Goal: Task Accomplishment & Management: Use online tool/utility

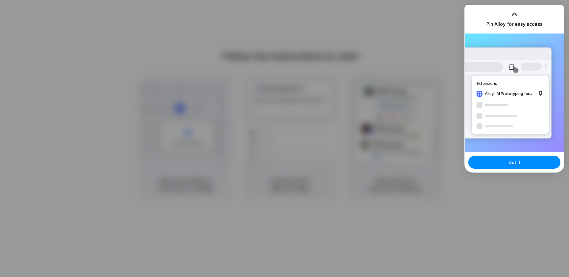
click at [514, 14] on div at bounding box center [514, 14] width 9 height 9
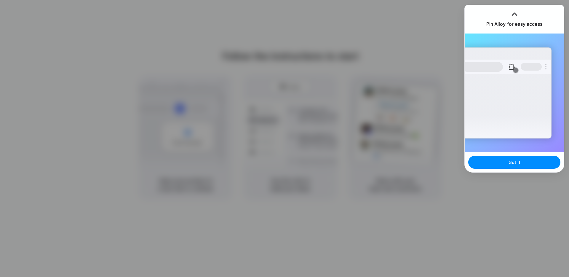
click at [505, 68] on div at bounding box center [506, 67] width 89 height 14
click at [513, 164] on span "Got it" at bounding box center [515, 162] width 12 height 6
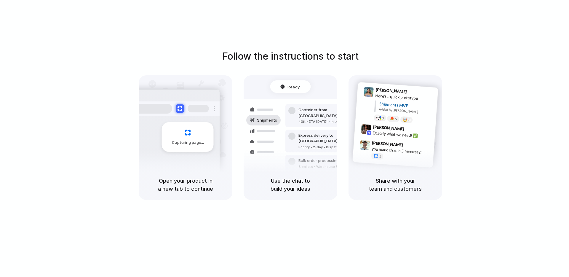
click at [459, 105] on div "Follow the instructions to start Capturing page Open your product in a new tab …" at bounding box center [290, 124] width 569 height 151
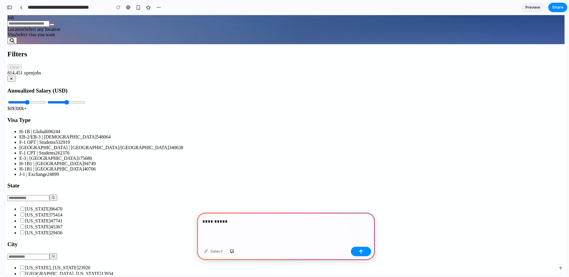
scroll to position [82, 0]
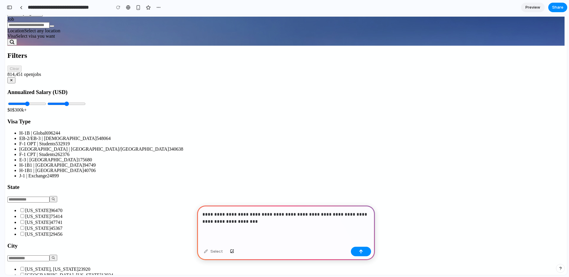
click at [363, 251] on div "button" at bounding box center [361, 251] width 4 height 4
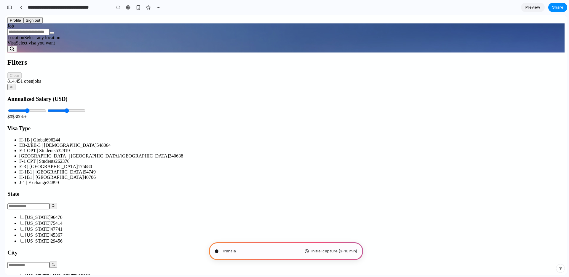
scroll to position [0, 0]
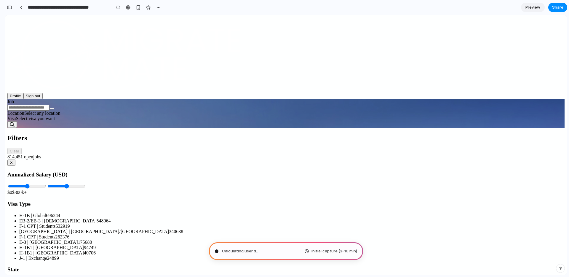
type input "**********"
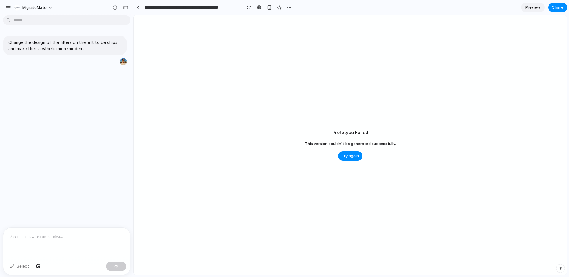
click at [413, 104] on div "Prototype Failed This version couldn't be generated successfully. Try again" at bounding box center [350, 145] width 433 height 260
click at [395, 70] on div "Prototype Failed This version couldn't be generated successfully. Try again" at bounding box center [350, 145] width 433 height 260
click at [352, 158] on span "Try again" at bounding box center [350, 156] width 17 height 6
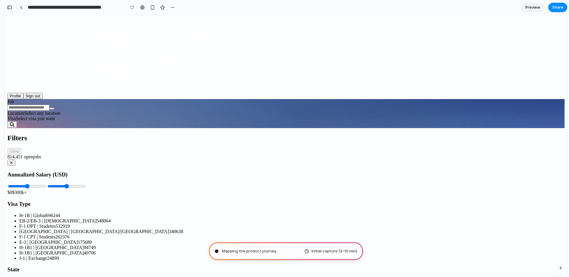
click at [426, 24] on nav "Profile Sign out" at bounding box center [285, 58] width 557 height 82
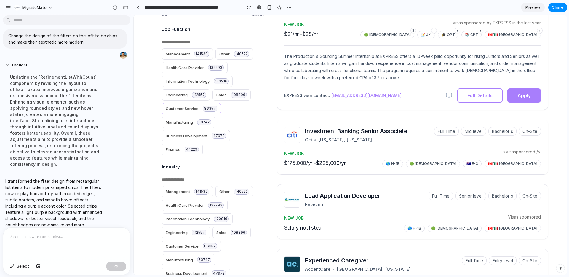
scroll to position [148, 0]
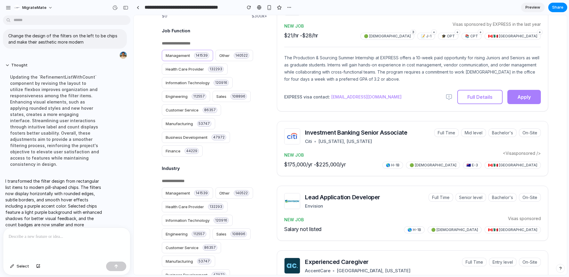
click at [198, 58] on span "141539" at bounding box center [201, 55] width 15 height 6
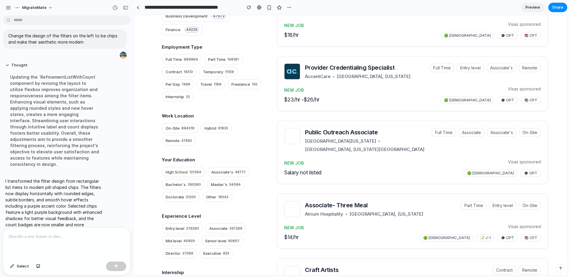
scroll to position [412, 0]
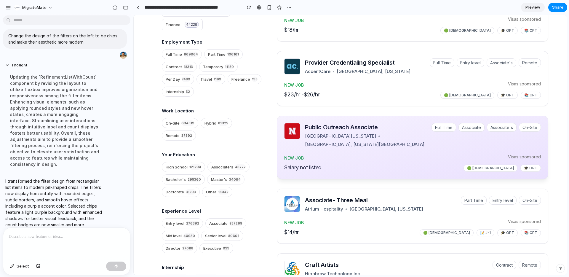
click at [334, 177] on div "Public Outreach Associate University of Nebraska-Lincoln • Lincoln, Nebraska Me…" at bounding box center [413, 147] width 272 height 63
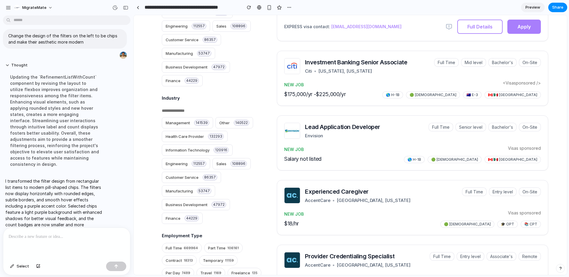
click at [383, 149] on div "Lead Application Developer Envision Full Time Senior level Bachelor's On-Site F…" at bounding box center [413, 142] width 272 height 55
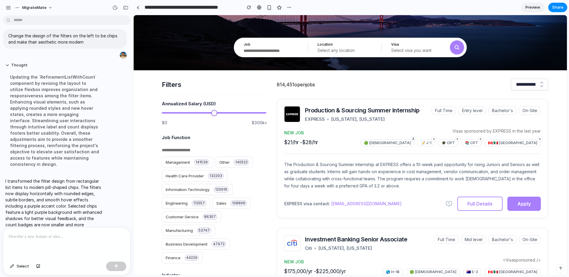
scroll to position [0, 0]
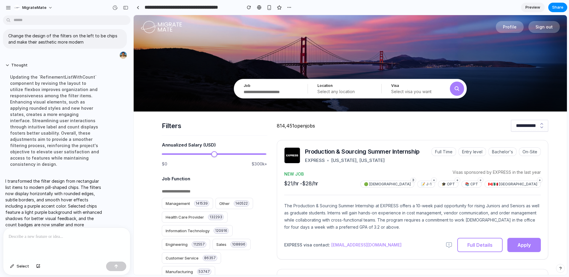
click at [263, 153] on input "range" at bounding box center [214, 153] width 105 height 1
drag, startPoint x: 263, startPoint y: 153, endPoint x: 214, endPoint y: 153, distance: 49.2
click at [214, 153] on input "range" at bounding box center [214, 153] width 105 height 1
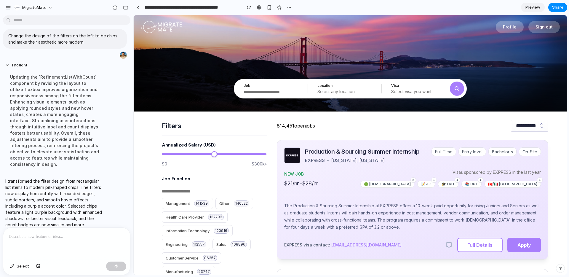
type input "******"
drag, startPoint x: 213, startPoint y: 153, endPoint x: 326, endPoint y: 173, distance: 114.4
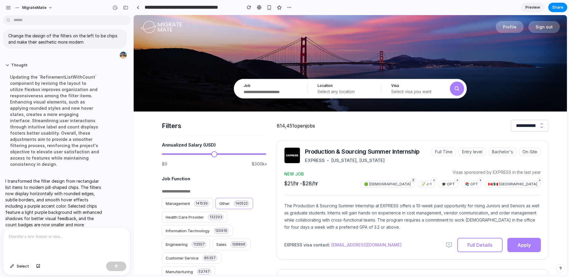
click at [233, 206] on label "Other 140522" at bounding box center [235, 203] width 38 height 11
click at [52, 122] on div "Updating the `RefinementListWithCount` component by revising the layout to util…" at bounding box center [54, 120] width 99 height 101
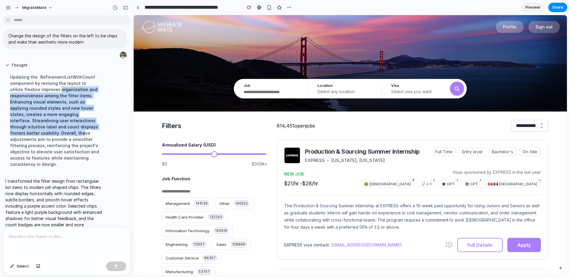
drag, startPoint x: 46, startPoint y: 87, endPoint x: 65, endPoint y: 135, distance: 52.3
click at [65, 135] on div "Updating the `RefinementListWithCount` component by revising the layout to util…" at bounding box center [54, 120] width 99 height 101
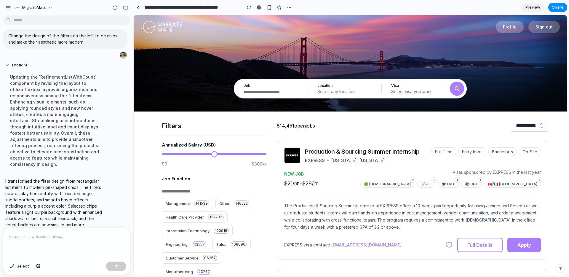
click at [66, 135] on div "Updating the `RefinementListWithCount` component by revising the layout to util…" at bounding box center [54, 120] width 99 height 101
click at [64, 178] on p "I transformed the filter design from rectangular list items to modern pill-shap…" at bounding box center [54, 206] width 99 height 56
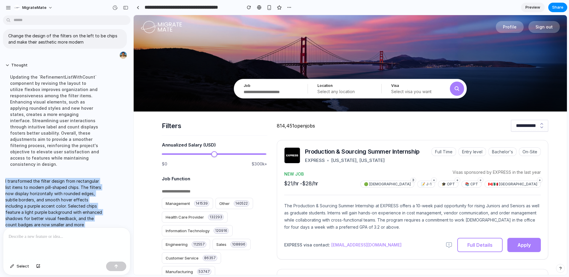
click at [64, 178] on p "I transformed the filter design from rectangular list items to modern pill-shap…" at bounding box center [54, 206] width 99 height 56
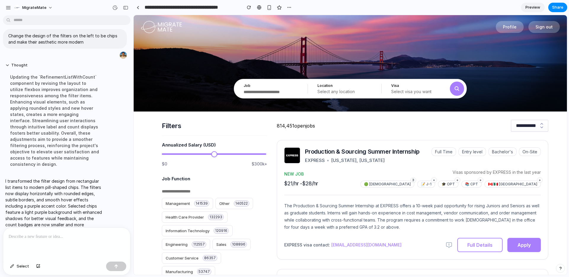
click at [94, 140] on div "Updating the `RefinementListWithCount` component by revising the layout to util…" at bounding box center [54, 120] width 99 height 101
click at [103, 157] on div "Updating the `RefinementListWithCount` component by revising the layout to util…" at bounding box center [54, 120] width 99 height 101
click at [78, 153] on div "Updating the `RefinementListWithCount` component by revising the layout to util…" at bounding box center [54, 120] width 99 height 101
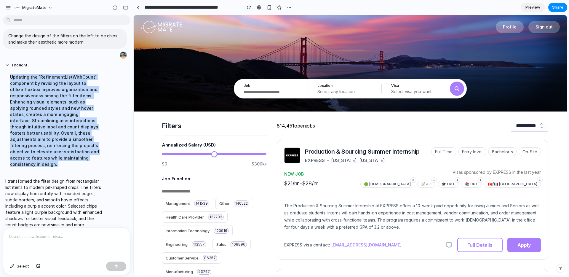
click at [78, 153] on div "Updating the `RefinementListWithCount` component by revising the layout to util…" at bounding box center [54, 120] width 99 height 101
click at [98, 132] on div "Updating the `RefinementListWithCount` component by revising the layout to util…" at bounding box center [54, 120] width 99 height 101
